Goal: Information Seeking & Learning: Learn about a topic

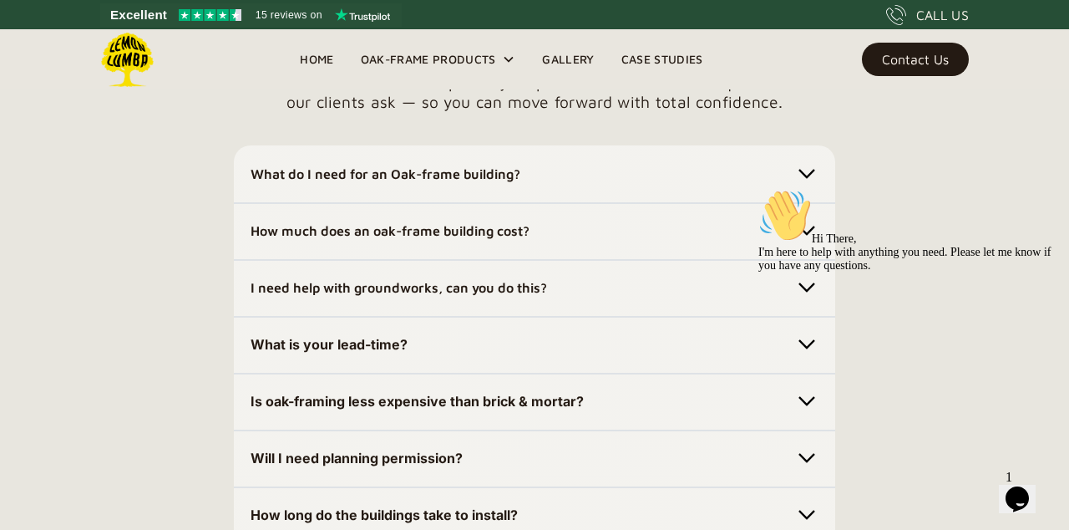
scroll to position [4793, 0]
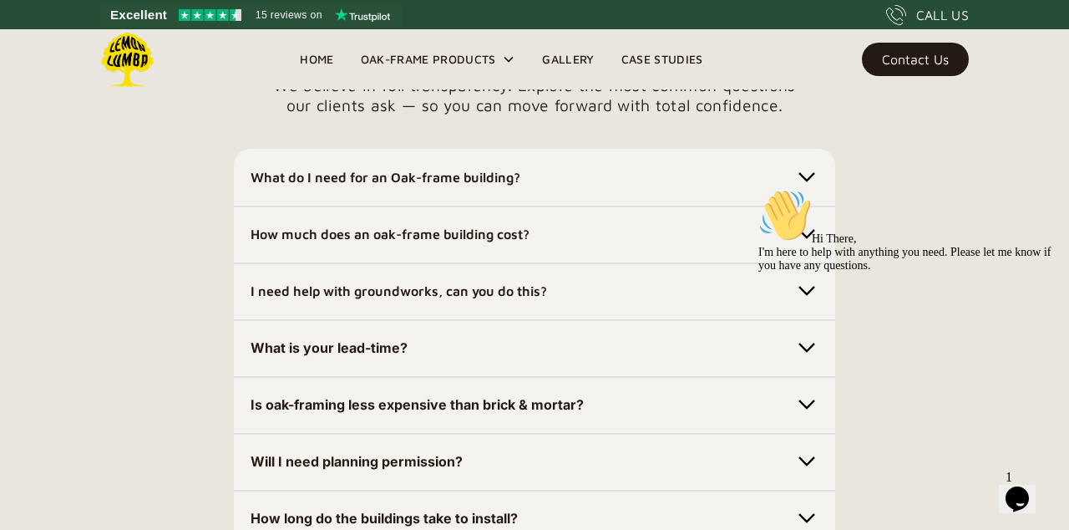
click at [815, 222] on img at bounding box center [806, 233] width 23 height 23
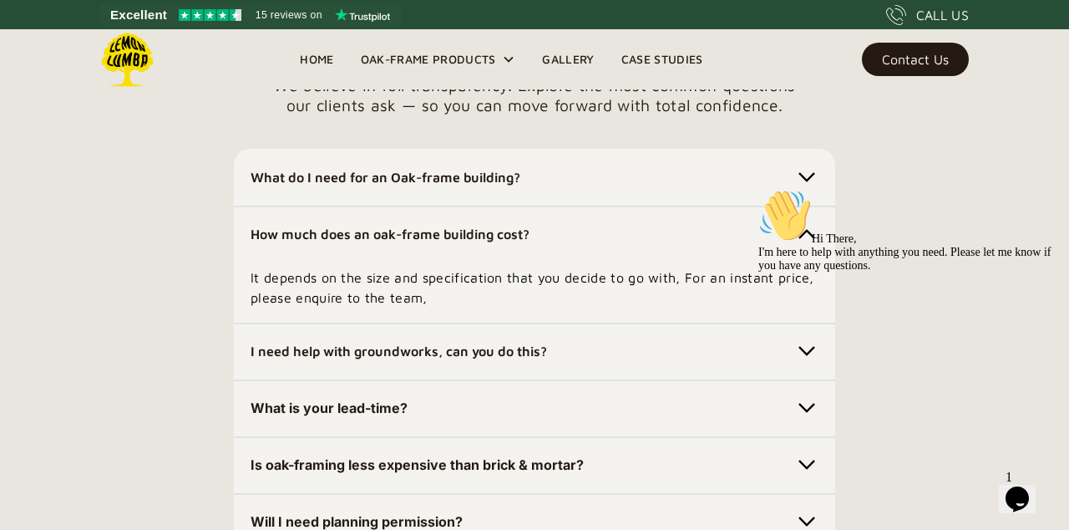
click at [815, 247] on div "It depends on the size and specification that you decide to go with, For an ins…" at bounding box center [535, 277] width 568 height 60
click at [815, 226] on img at bounding box center [806, 233] width 23 height 23
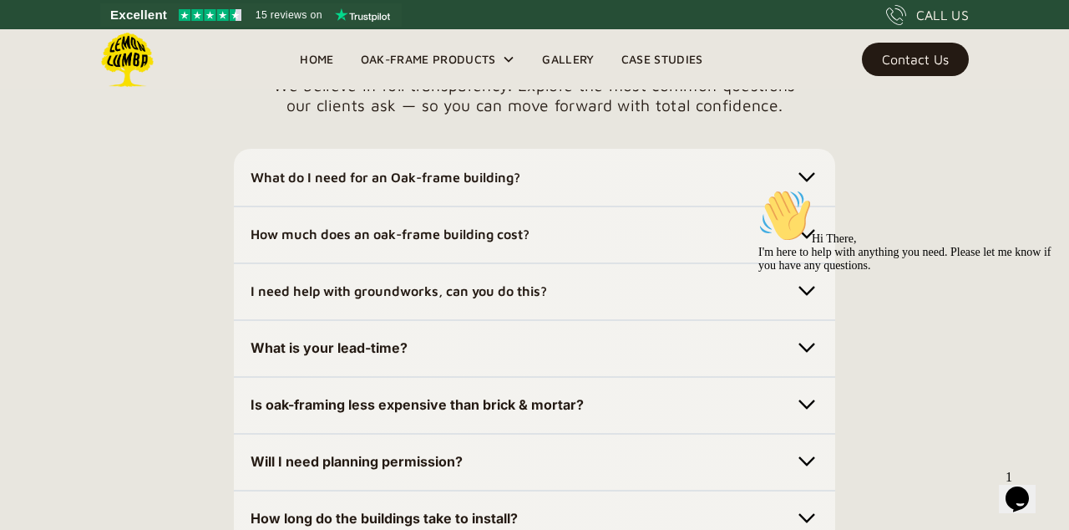
click at [801, 204] on div "Hi There, I'm here to help with anything you need. Please let me know if you ha…" at bounding box center [909, 231] width 301 height 84
click at [815, 199] on div "Hi There, I'm here to help with anything you need. Please let me know if you ha…" at bounding box center [909, 231] width 301 height 84
click at [812, 191] on div "Hi There, I'm here to help with anything you need. Please let me know if you ha…" at bounding box center [909, 231] width 301 height 84
click at [581, 290] on div "I need help with groundworks, can you do this? We can assist with this, please …" at bounding box center [535, 291] width 602 height 58
click at [515, 283] on strong "I need help with groundworks, can you do this?" at bounding box center [399, 290] width 297 height 15
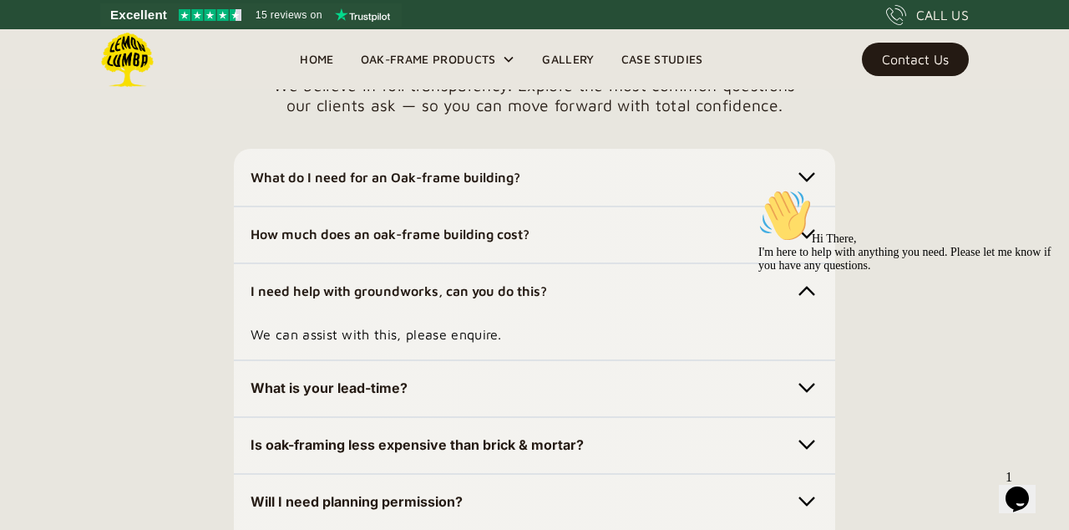
click at [822, 197] on div "Hi There, I'm here to help with anything you need. Please let me know if you ha…" at bounding box center [909, 231] width 301 height 84
click at [807, 195] on div "Hi There, I'm here to help with anything you need. Please let me know if you ha…" at bounding box center [909, 231] width 301 height 84
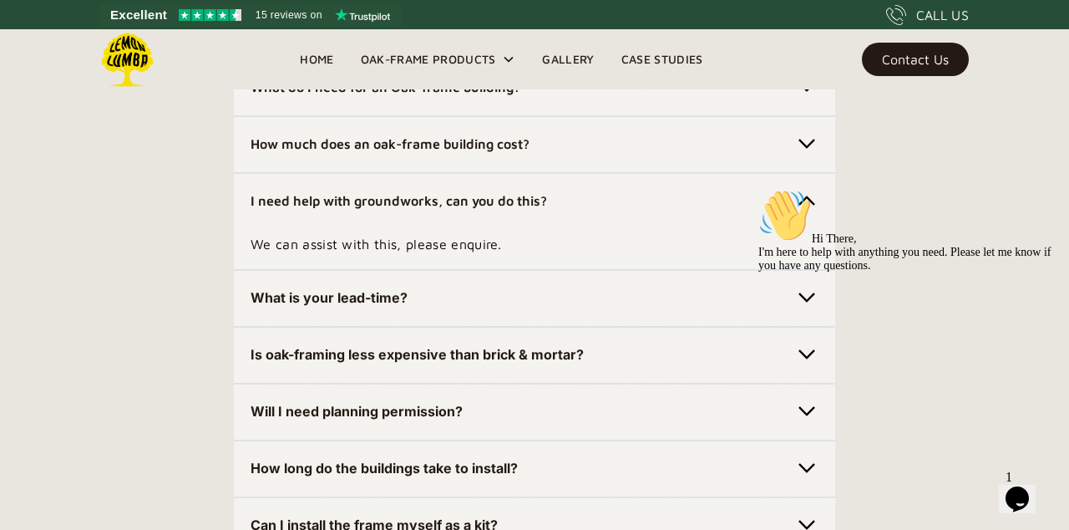
scroll to position [4883, 0]
click at [923, 189] on div "Hi There, I'm here to help with anything you need. Please let me know if you ha…" at bounding box center [909, 231] width 301 height 84
click at [846, 185] on div "Your Questions, Clearly Answered We believe in full transparency. Explore the m…" at bounding box center [534, 298] width 1069 height 735
click at [806, 194] on img at bounding box center [806, 200] width 23 height 23
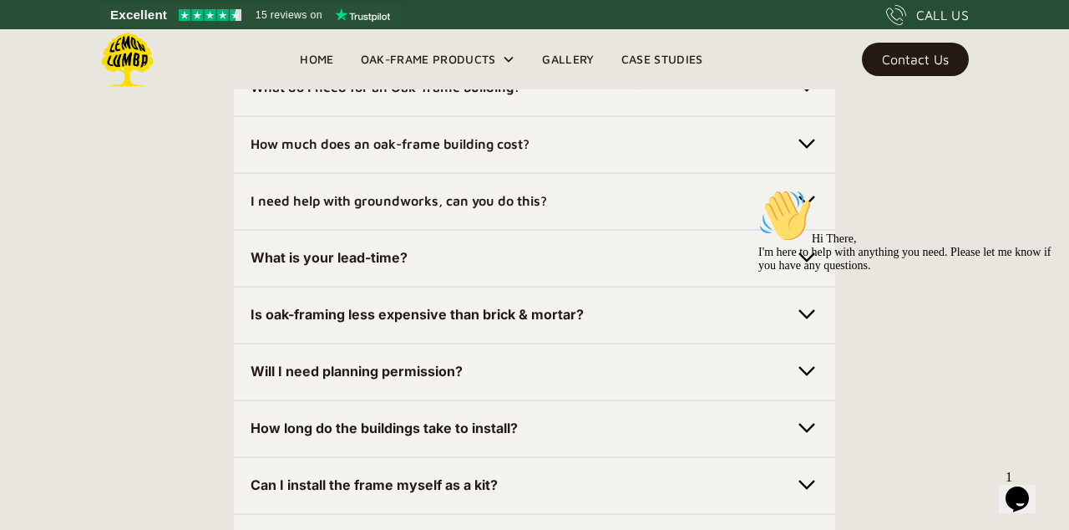
click at [811, 217] on div "Hi There, I'm here to help with anything you need. Please let me know if you ha…" at bounding box center [909, 231] width 301 height 84
click at [817, 223] on div "Hi There, I'm here to help with anything you need. Please let me know if you ha…" at bounding box center [909, 231] width 301 height 84
click at [735, 301] on div "Is oak-framing less expensive than brick & mortar?" at bounding box center [535, 314] width 568 height 27
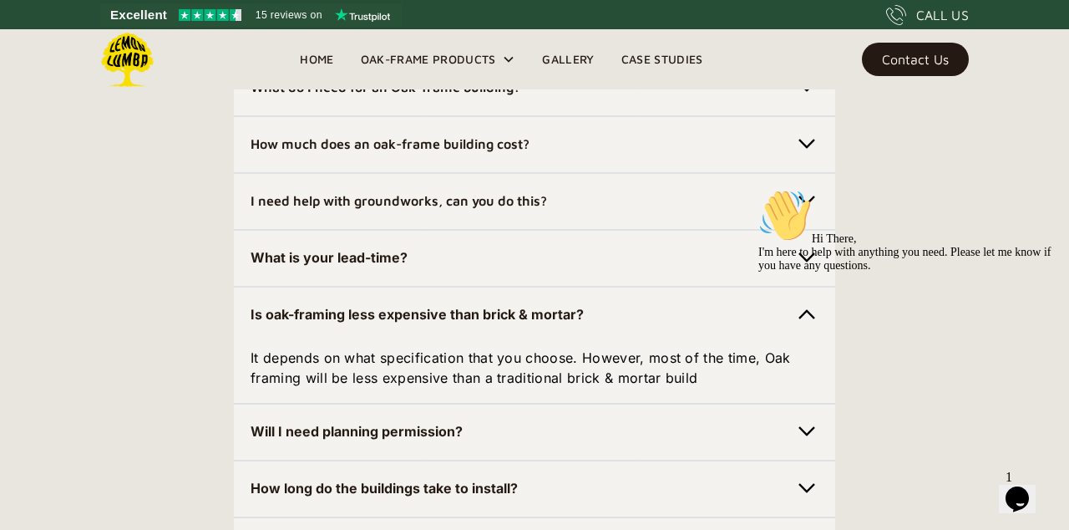
click at [815, 230] on div "Hi There, I'm here to help with anything you need. Please let me know if you ha…" at bounding box center [909, 231] width 301 height 84
click at [795, 234] on div "Hi There, I'm here to help with anything you need. Please let me know if you ha…" at bounding box center [909, 231] width 301 height 84
click at [705, 328] on div "It depends on what specification that you choose. However, most of the time, Oa…" at bounding box center [535, 358] width 568 height 60
click at [593, 302] on div "Is oak-framing less expensive than brick & mortar?" at bounding box center [535, 314] width 568 height 27
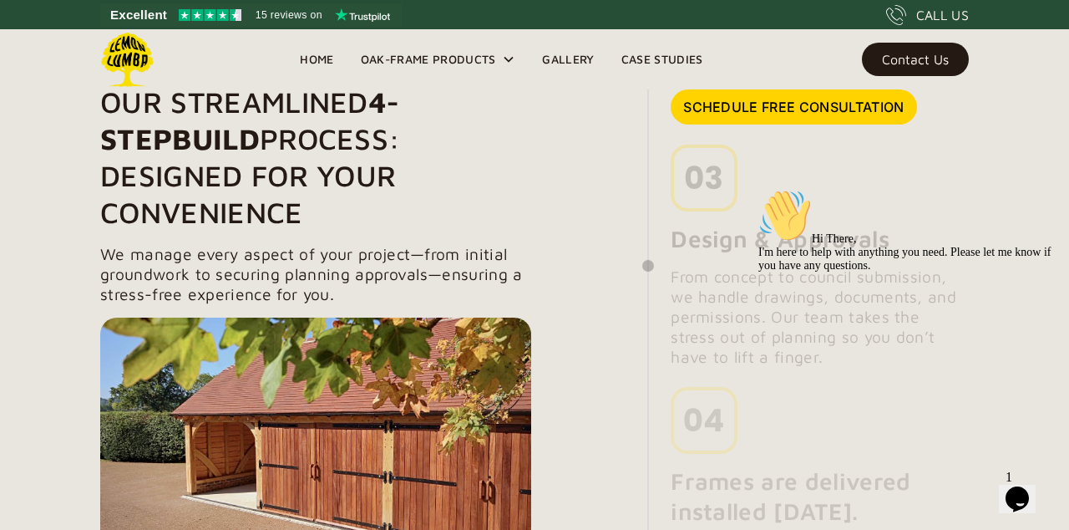
scroll to position [1704, 0]
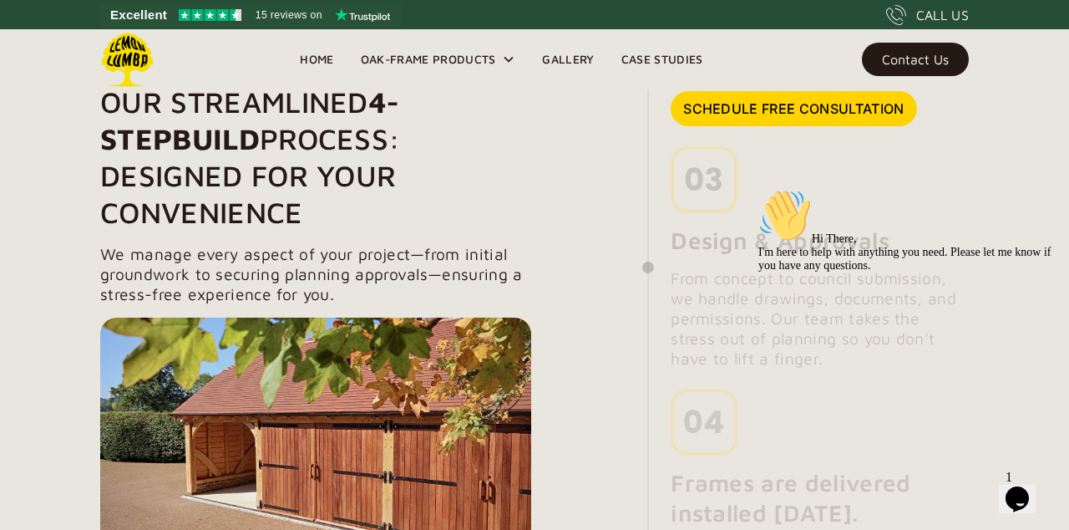
click at [316, 58] on link "Home" at bounding box center [317, 59] width 60 height 25
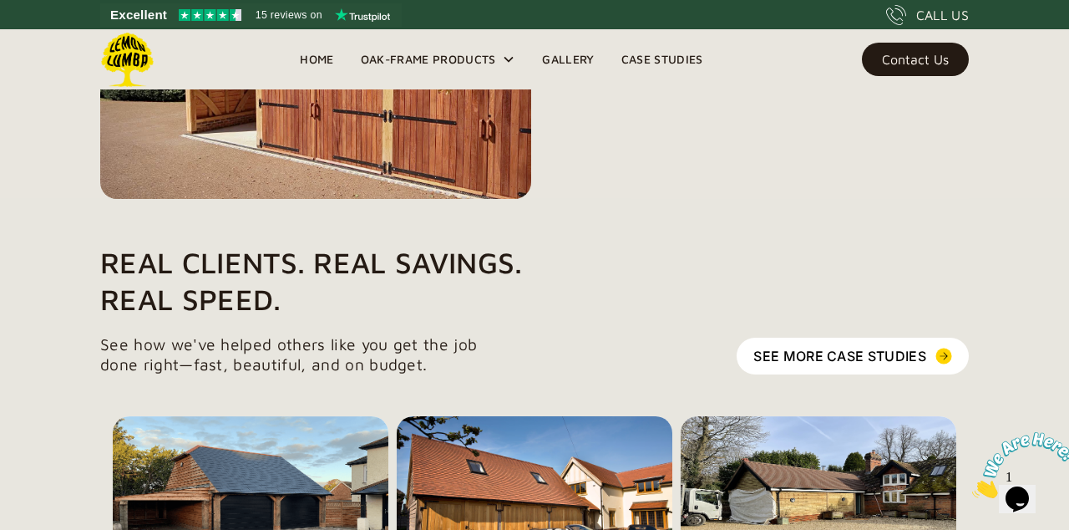
scroll to position [2338, 0]
click at [663, 529] on img at bounding box center [535, 503] width 276 height 175
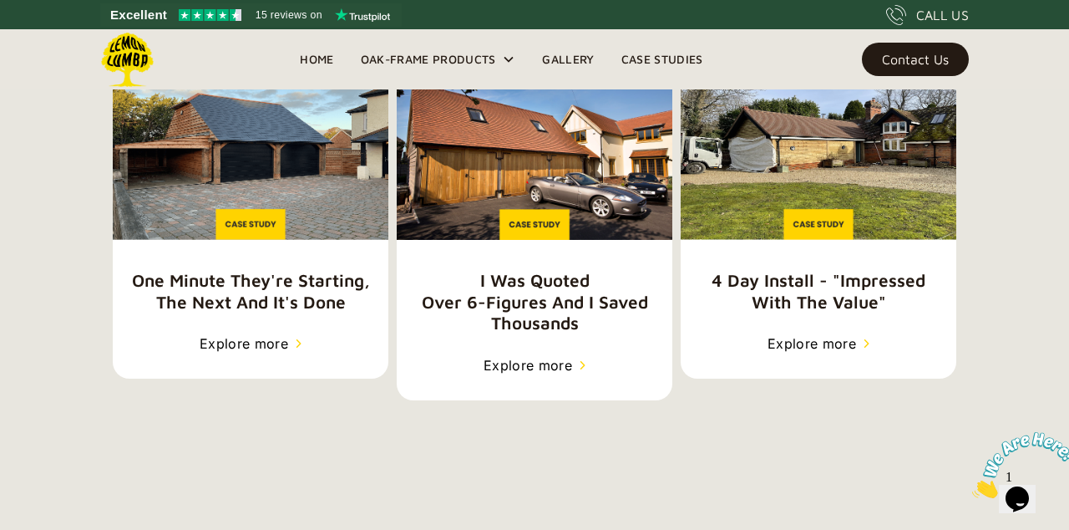
scroll to position [2695, 0]
